Goal: Task Accomplishment & Management: Manage account settings

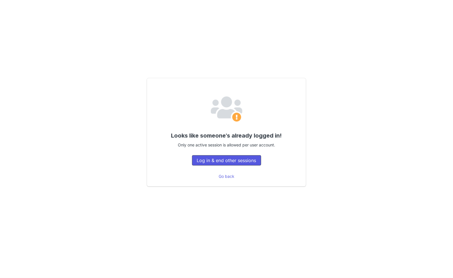
click at [231, 158] on button "Log in & end other sessions" at bounding box center [226, 160] width 69 height 10
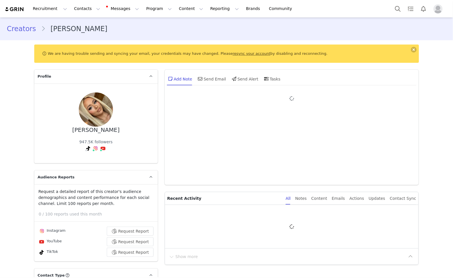
type input "+1 ([GEOGRAPHIC_DATA])"
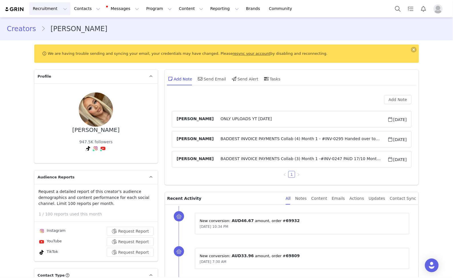
click at [43, 11] on button "Recruitment Recruitment" at bounding box center [49, 8] width 41 height 13
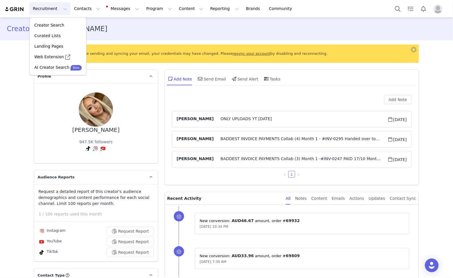
click at [20, 9] on img at bounding box center [15, 9] width 20 height 5
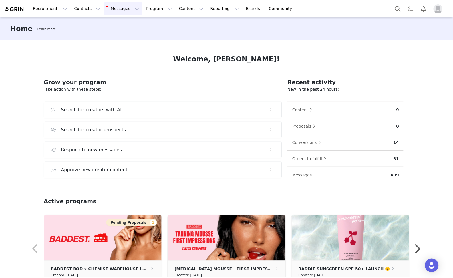
click at [104, 9] on button "Messages Messages" at bounding box center [123, 8] width 39 height 13
click at [110, 37] on p "Inbox" at bounding box center [107, 36] width 11 height 6
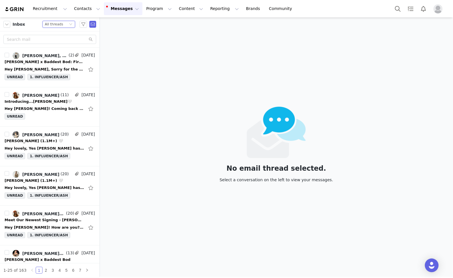
click at [69, 23] on icon "icon: down" at bounding box center [70, 24] width 3 height 3
click at [69, 25] on icon "icon: down" at bounding box center [70, 24] width 3 height 3
click at [26, 28] on div "Inbox Status All threads" at bounding box center [50, 24] width 100 height 14
click at [13, 23] on span "Inbox" at bounding box center [19, 24] width 13 height 6
click at [117, 11] on button "Messages Messages" at bounding box center [123, 8] width 39 height 13
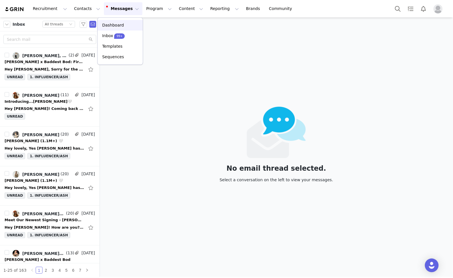
click at [122, 24] on div "Dashboard" at bounding box center [120, 25] width 38 height 6
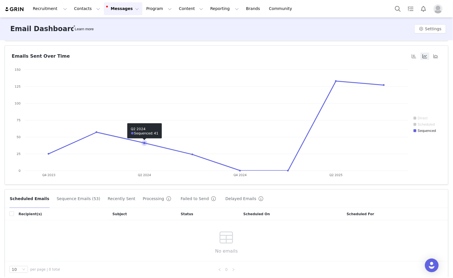
scroll to position [33, 0]
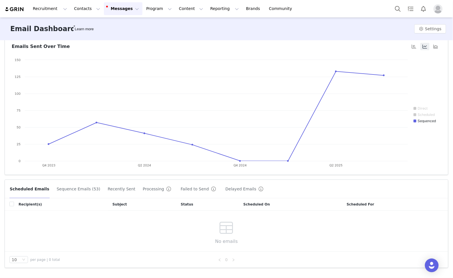
click at [114, 189] on button "Recently Sent" at bounding box center [121, 188] width 28 height 9
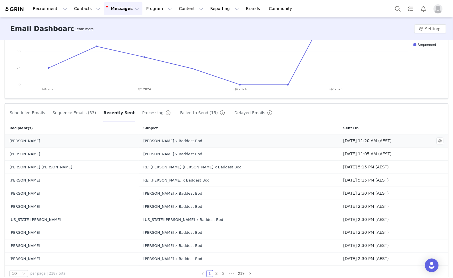
scroll to position [123, 0]
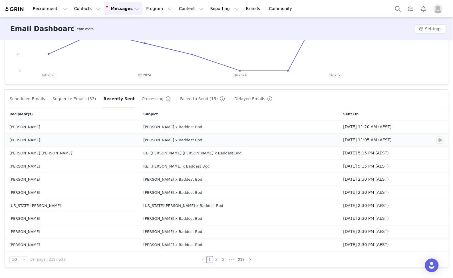
click at [197, 144] on td "[PERSON_NAME] x Baddest Bod" at bounding box center [239, 140] width 200 height 13
click at [45, 141] on div "[PERSON_NAME]" at bounding box center [66, 140] width 114 height 6
click at [153, 139] on div "[PERSON_NAME] x Baddest Bod" at bounding box center [200, 140] width 114 height 6
click at [143, 127] on div "[PERSON_NAME] x Baddest Bod" at bounding box center [200, 127] width 114 height 6
click at [440, 126] on button "button" at bounding box center [440, 127] width 7 height 7
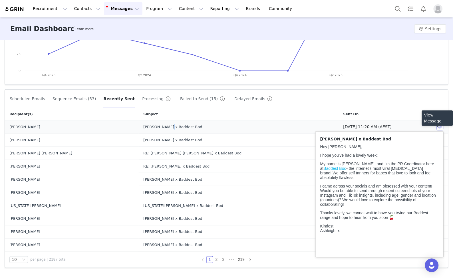
scroll to position [0, 0]
click at [440, 126] on button "button" at bounding box center [440, 127] width 7 height 7
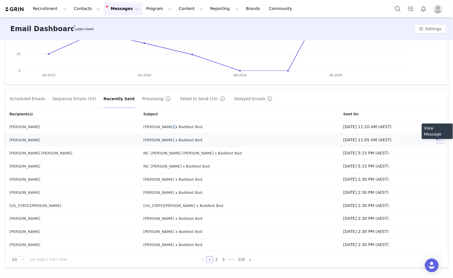
click at [438, 140] on button "button" at bounding box center [440, 140] width 7 height 7
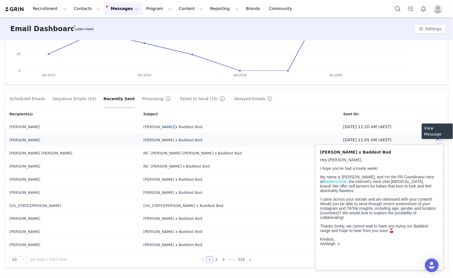
click at [438, 140] on button "button" at bounding box center [440, 140] width 7 height 7
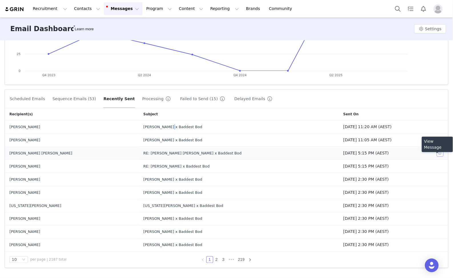
click at [439, 152] on button "button" at bounding box center [440, 153] width 7 height 7
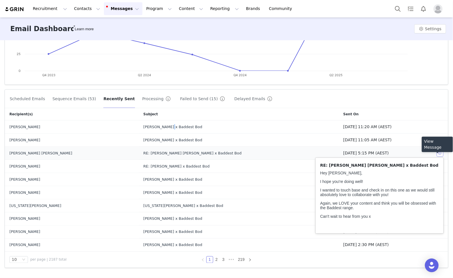
click at [439, 152] on button "button" at bounding box center [440, 153] width 7 height 7
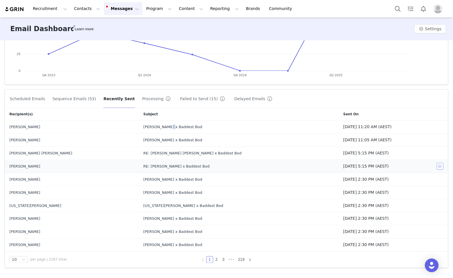
click at [442, 167] on button "button" at bounding box center [440, 166] width 7 height 7
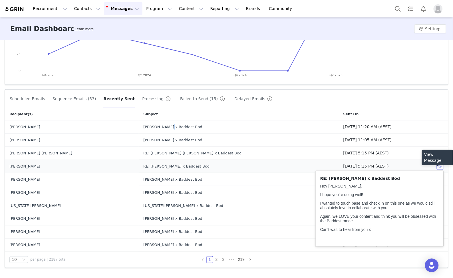
click at [442, 167] on button "button" at bounding box center [440, 166] width 7 height 7
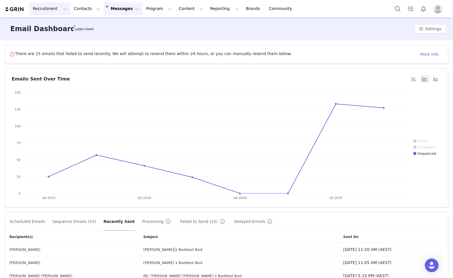
click at [39, 7] on button "Recruitment Recruitment" at bounding box center [49, 8] width 41 height 13
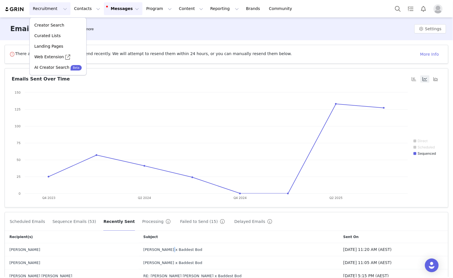
click at [13, 11] on img at bounding box center [15, 9] width 20 height 5
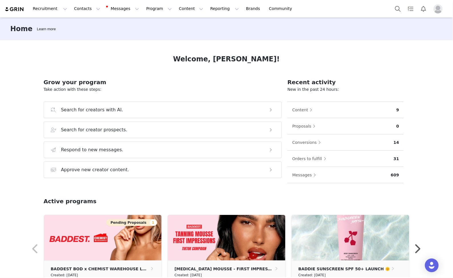
click at [439, 10] on img "Profile" at bounding box center [438, 8] width 9 height 9
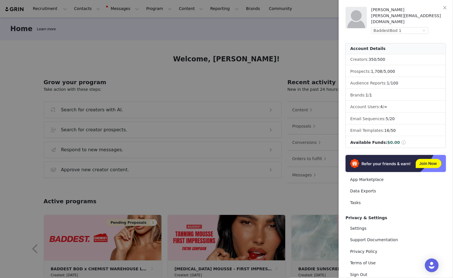
click at [73, 7] on div at bounding box center [226, 139] width 453 height 278
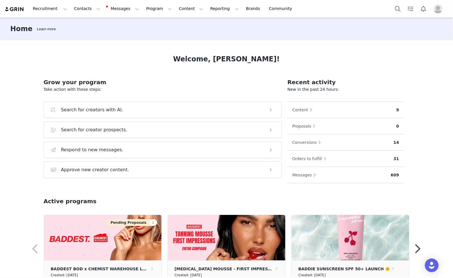
click at [78, 4] on body "Recruitment Recruitment Creator Search Curated Lists Landing Pages Web Extensio…" at bounding box center [226, 139] width 453 height 278
click at [79, 10] on button "Contacts Contacts" at bounding box center [87, 8] width 33 height 13
click at [91, 20] on link "Creators" at bounding box center [89, 25] width 45 height 11
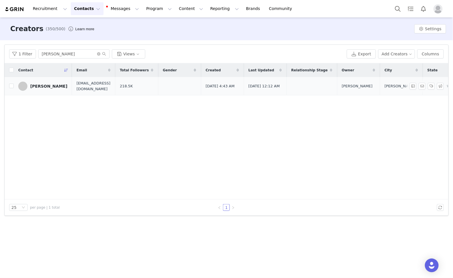
click at [36, 85] on div "[PERSON_NAME]" at bounding box center [48, 86] width 37 height 5
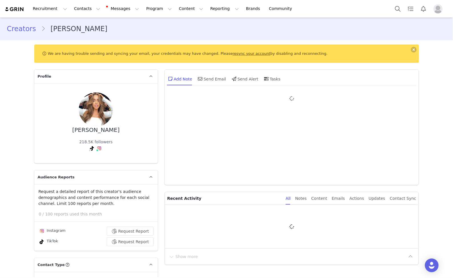
type input "+1 ([GEOGRAPHIC_DATA])"
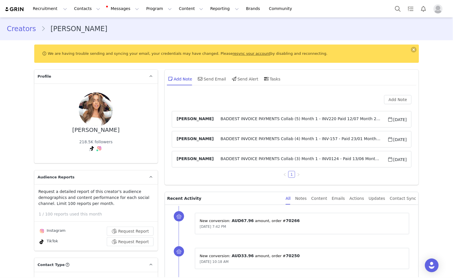
drag, startPoint x: 189, startPoint y: 46, endPoint x: 178, endPoint y: 50, distance: 11.7
click at [189, 46] on div "We are having trouble sending and syncing your email, your credentials may have…" at bounding box center [226, 54] width 385 height 18
click at [233, 54] on link "resync your account" at bounding box center [252, 53] width 38 height 4
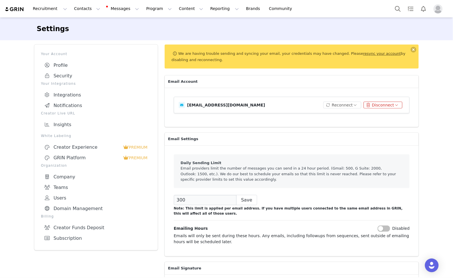
scroll to position [1, 0]
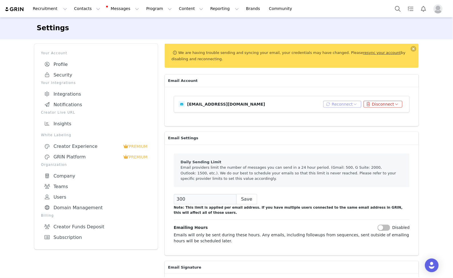
click at [345, 105] on button "Reconnect" at bounding box center [342, 104] width 38 height 7
click at [346, 104] on button "Reconnect" at bounding box center [342, 104] width 38 height 7
click at [347, 104] on button "Reconnect" at bounding box center [342, 104] width 38 height 7
click at [346, 114] on li "Connect Email" at bounding box center [344, 114] width 37 height 9
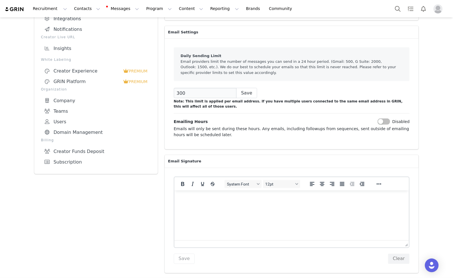
scroll to position [57, 0]
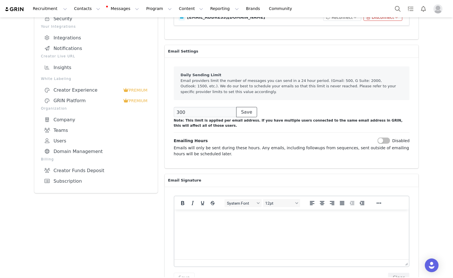
click at [241, 112] on button "Save" at bounding box center [246, 112] width 21 height 10
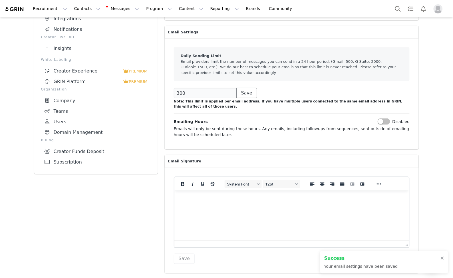
scroll to position [0, 0]
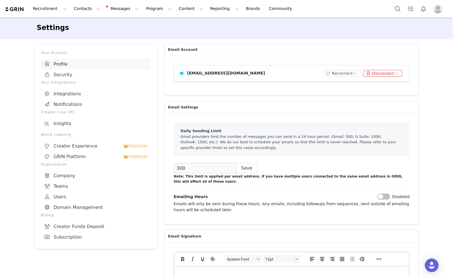
click at [65, 66] on link "Profile" at bounding box center [96, 64] width 110 height 11
select select "UTC"
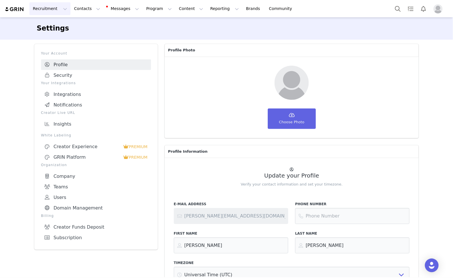
drag, startPoint x: 38, startPoint y: 29, endPoint x: 39, endPoint y: 15, distance: 14.3
click at [38, 28] on li "Settings" at bounding box center [55, 28] width 37 height 10
click at [11, 10] on img at bounding box center [15, 9] width 20 height 5
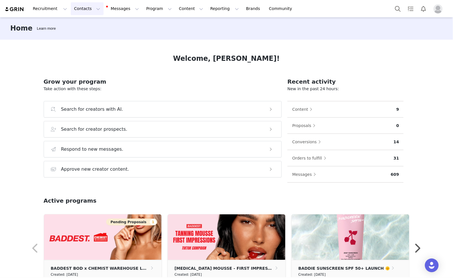
click at [91, 14] on button "Contacts Contacts" at bounding box center [87, 8] width 33 height 13
click at [119, 9] on button "Messages Messages" at bounding box center [123, 8] width 39 height 13
click at [120, 26] on p "Dashboard" at bounding box center [113, 25] width 22 height 6
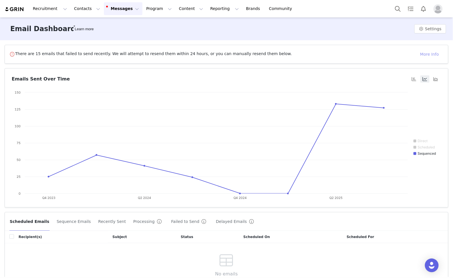
click at [425, 53] on button "More Info" at bounding box center [430, 54] width 28 height 9
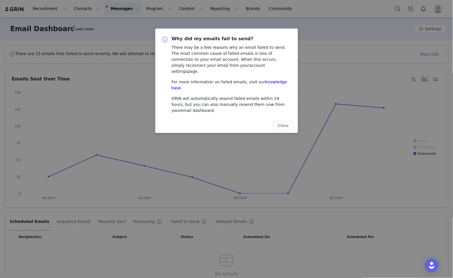
click at [343, 38] on div "Why did my emails fail to send? There may be a few reasons why an email failed …" at bounding box center [226, 139] width 453 height 278
click at [278, 121] on button "Close" at bounding box center [283, 125] width 20 height 9
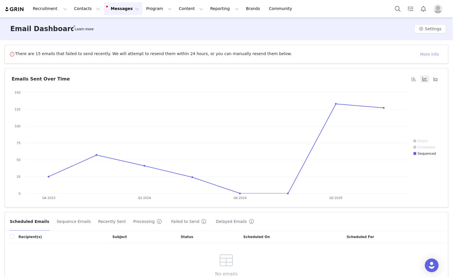
scroll to position [33, 0]
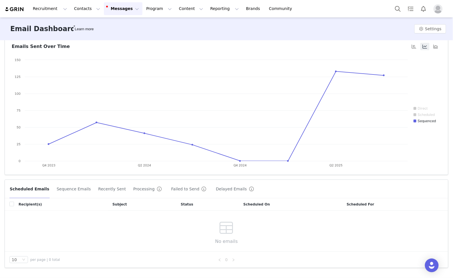
click at [177, 188] on button "Failed to Send" at bounding box center [190, 188] width 38 height 9
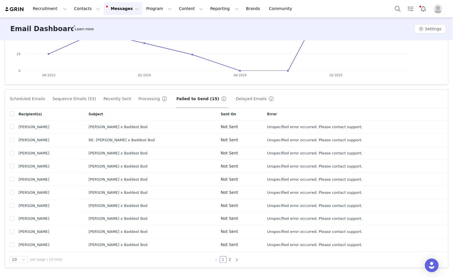
scroll to position [0, 0]
